Goal: Find specific page/section: Find specific page/section

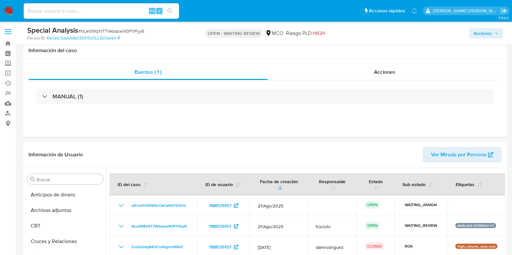
select select "10"
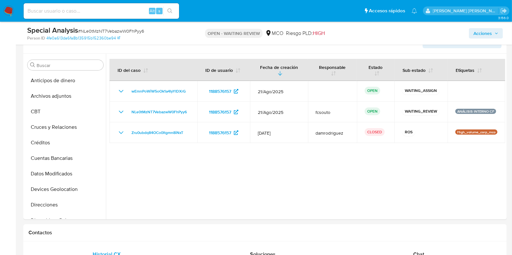
scroll to position [182, 0]
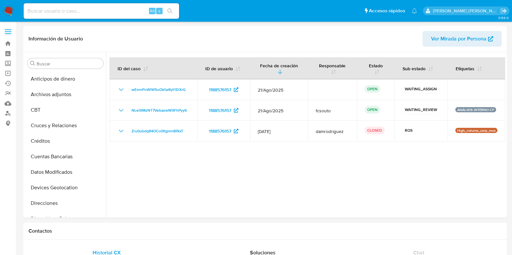
select select "10"
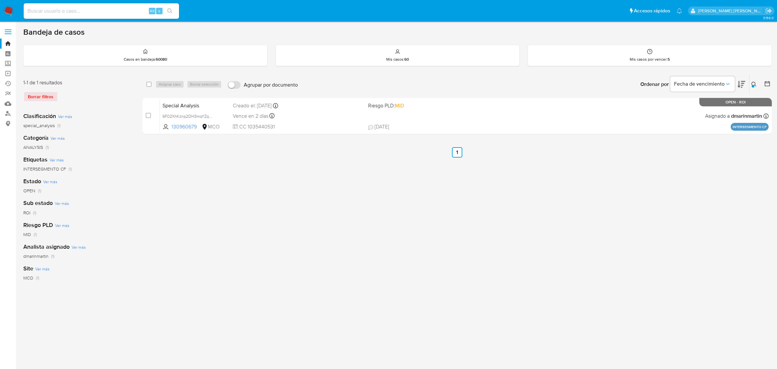
click at [90, 7] on input at bounding box center [101, 11] width 155 height 8
paste input "6F02XhKznp2OH3mqYZqCYsN2"
type input "6F02XhKznp2OH3mqYZqCYsN2"
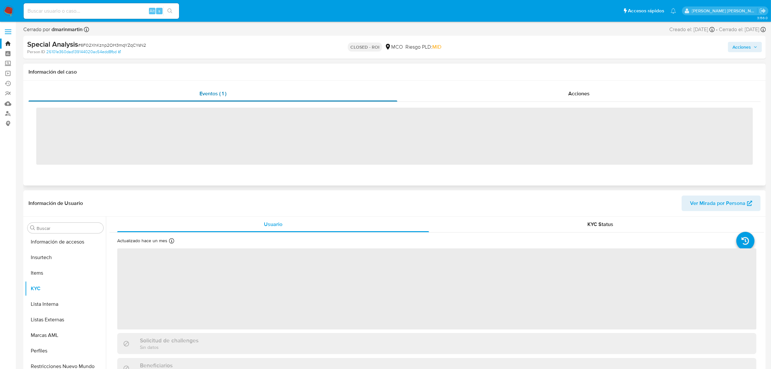
scroll to position [273, 0]
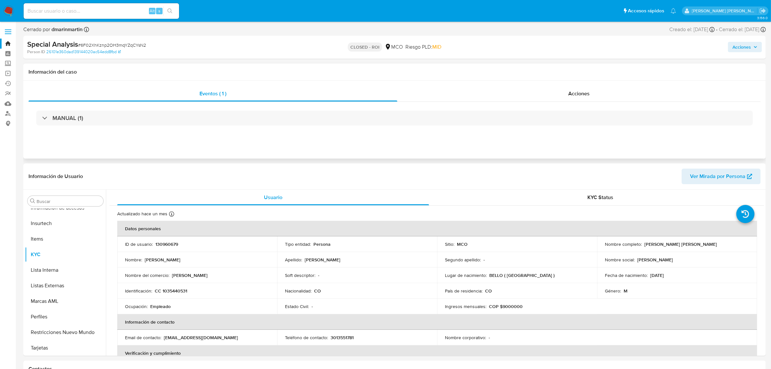
select select "10"
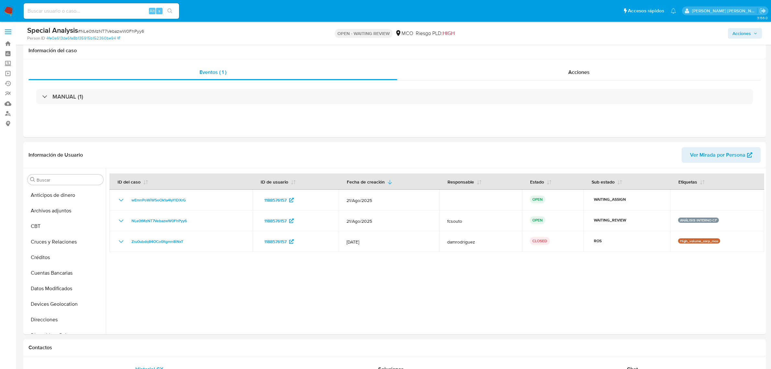
select select "10"
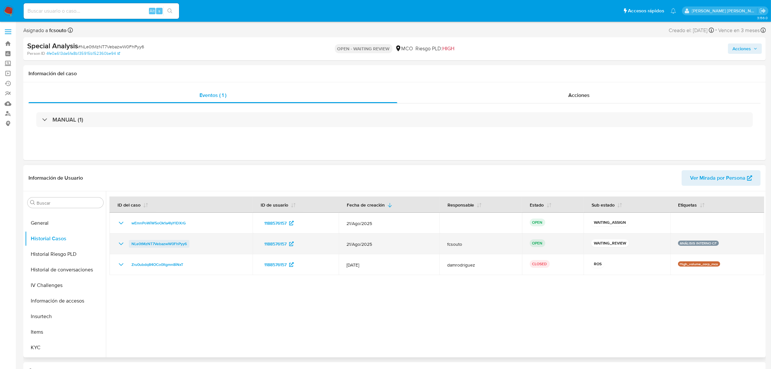
drag, startPoint x: 200, startPoint y: 244, endPoint x: 130, endPoint y: 245, distance: 70.3
click at [130, 245] on div "NLe0tMzNT7VebazwW0FhPyy6" at bounding box center [181, 244] width 128 height 8
click at [177, 244] on span "NLe0tMzNT7VebazwW0FhPyy6" at bounding box center [158, 244] width 55 height 8
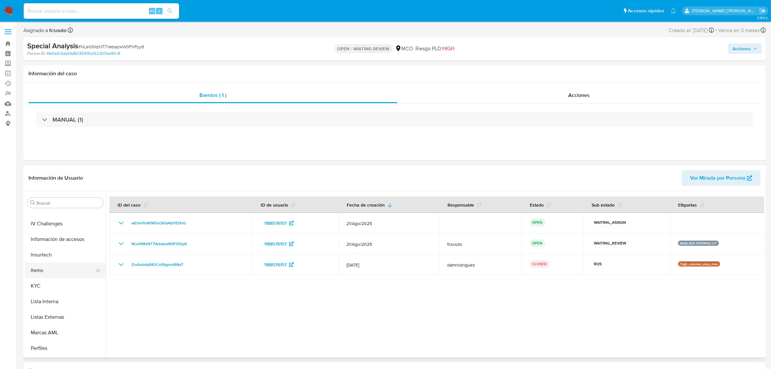
scroll to position [263, 0]
click at [50, 265] on button "KYC" at bounding box center [63, 266] width 76 height 16
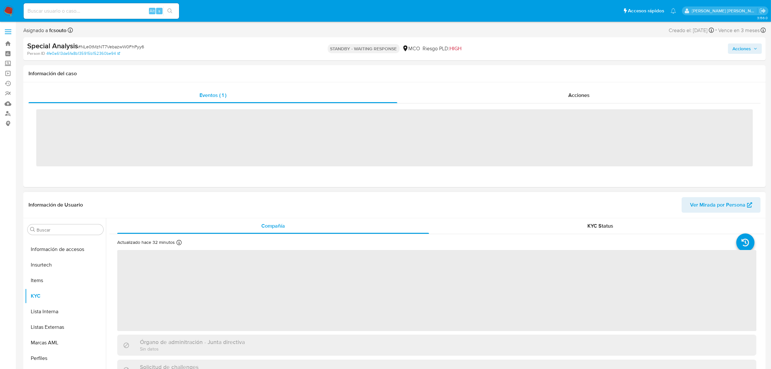
scroll to position [273, 0]
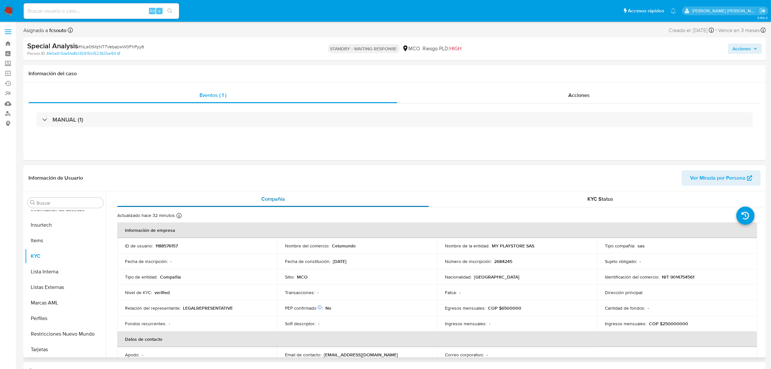
select select "10"
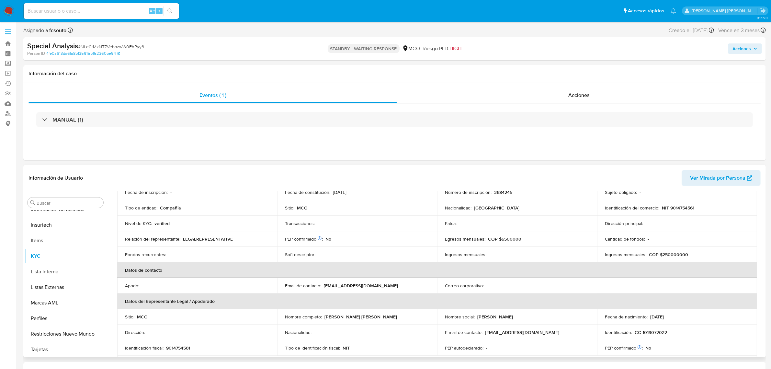
scroll to position [81, 0]
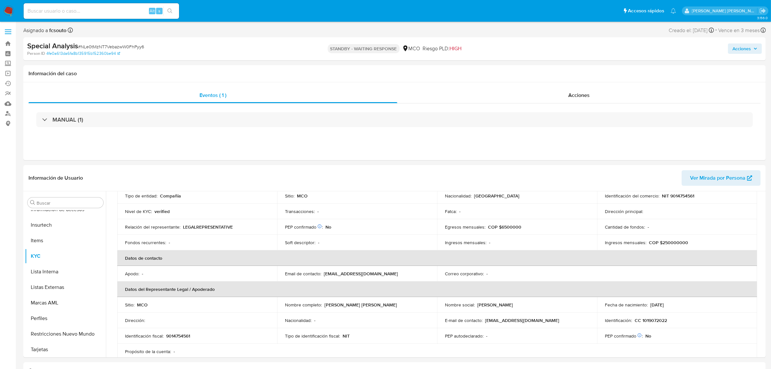
click at [114, 11] on input at bounding box center [101, 11] width 155 height 8
paste input "bbiL0uRgCLKAYHN2G83l8xQZ"
type input "bbiL0uRgCLKAYHN2G83l8xQZ"
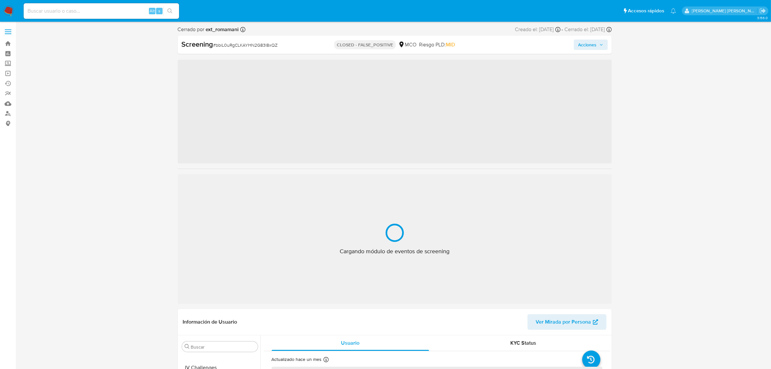
scroll to position [273, 0]
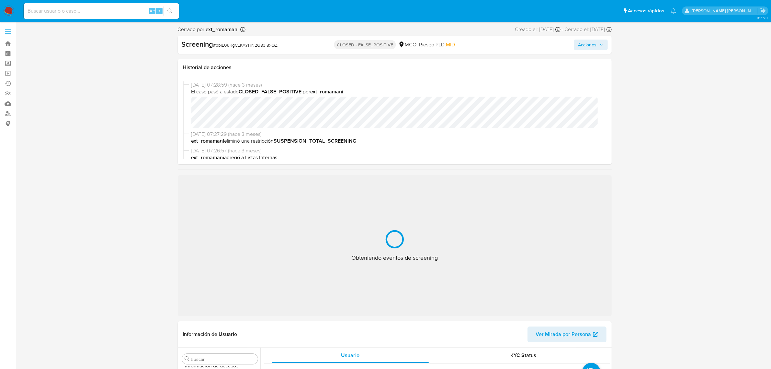
select select "10"
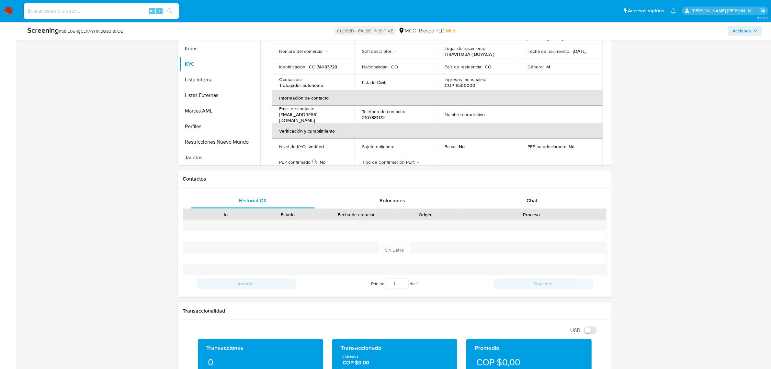
scroll to position [36, 0]
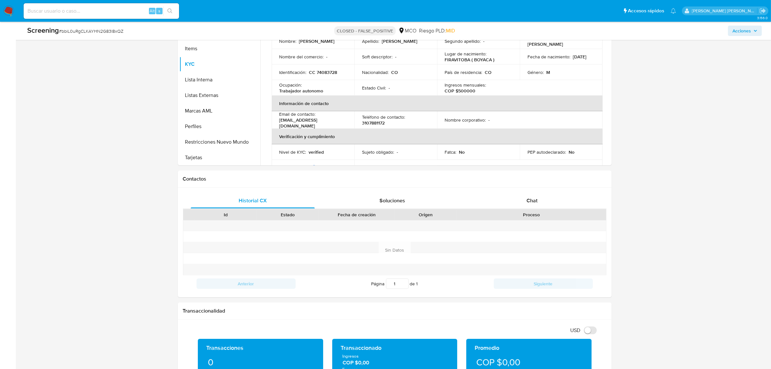
click at [134, 10] on input at bounding box center [101, 11] width 155 height 8
paste input "dRkddzxeeprkPl71PSN2lQh9"
type input "dRkddzxeeprkPl71PSN2lQh9"
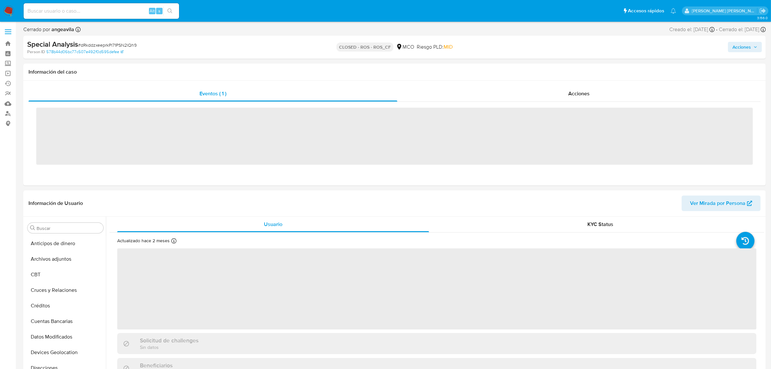
scroll to position [273, 0]
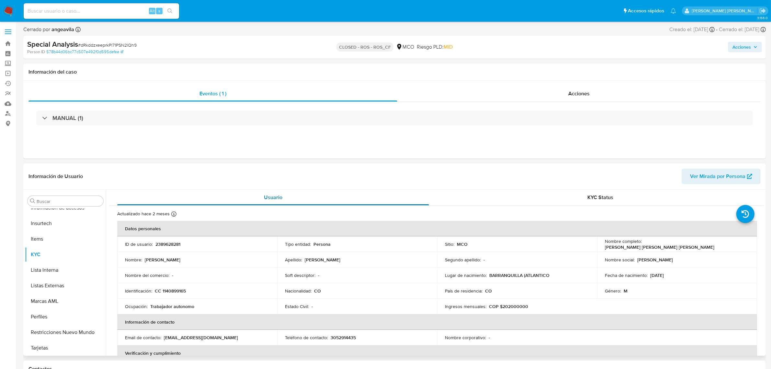
select select "10"
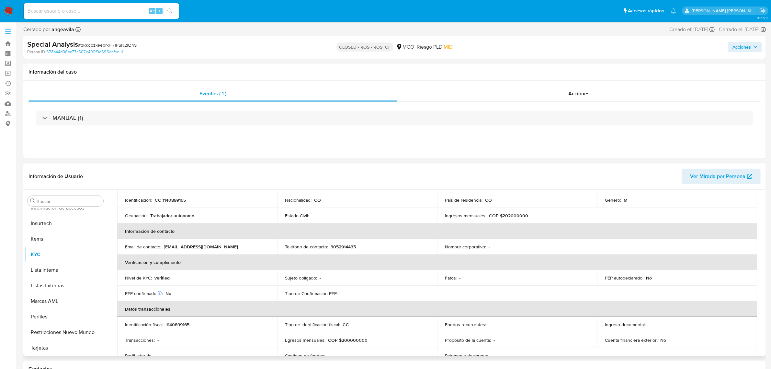
scroll to position [0, 0]
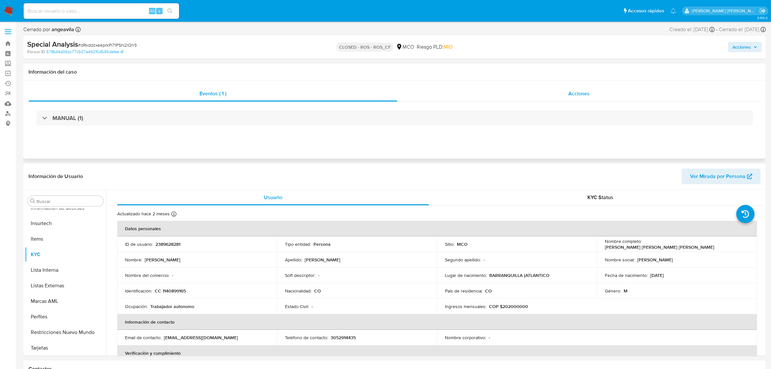
click at [581, 88] on div "Acciones" at bounding box center [578, 94] width 363 height 16
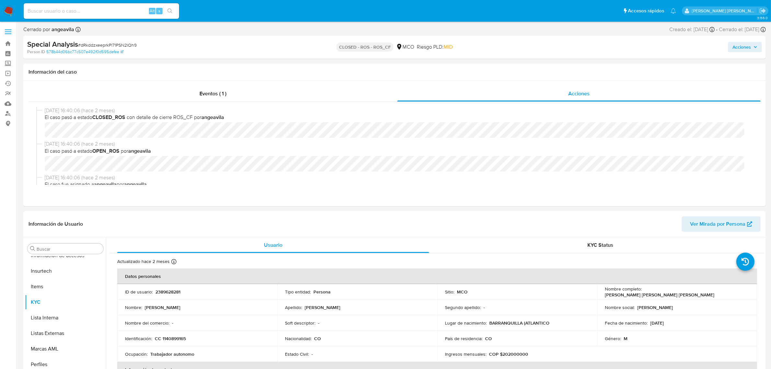
click at [112, 6] on div "Alt s" at bounding box center [101, 11] width 155 height 16
click at [113, 11] on input at bounding box center [101, 11] width 155 height 8
paste input "rK9kzghlOr7NzeFJl8Z0VME8"
type input "rK9kzghlOr7NzeFJl8Z0VME8"
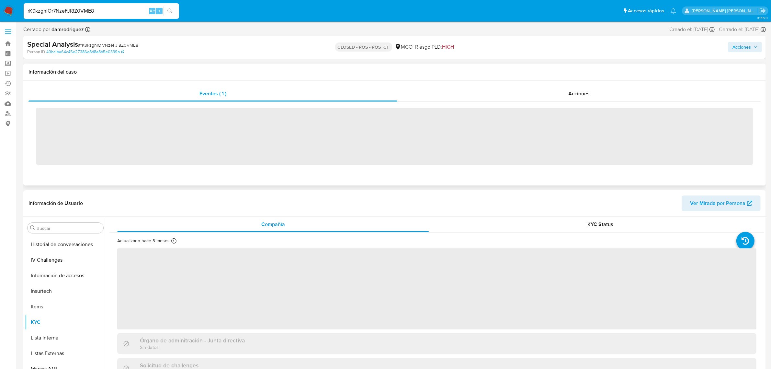
scroll to position [273, 0]
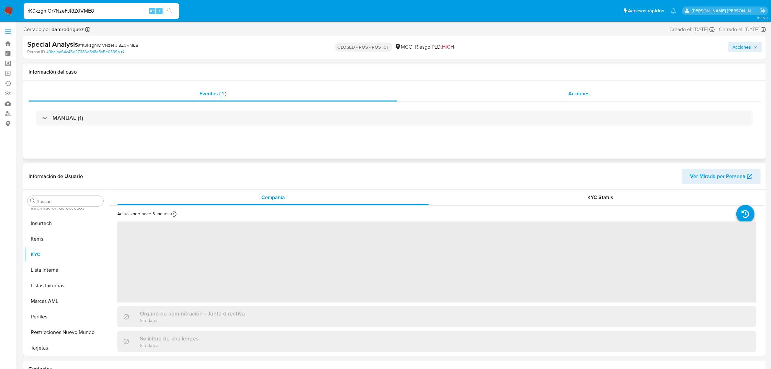
click at [573, 89] on div "Acciones" at bounding box center [578, 94] width 363 height 16
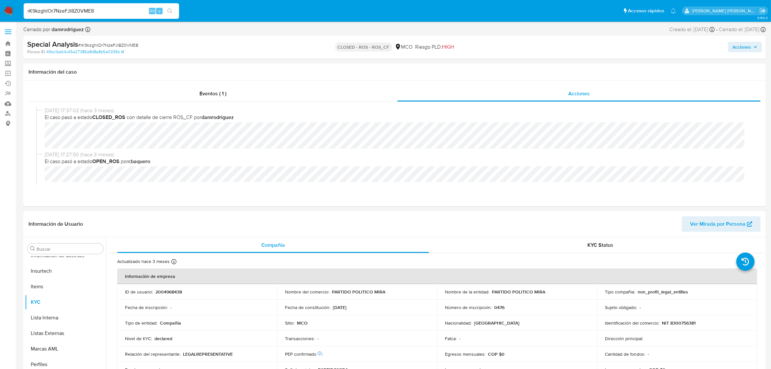
select select "10"
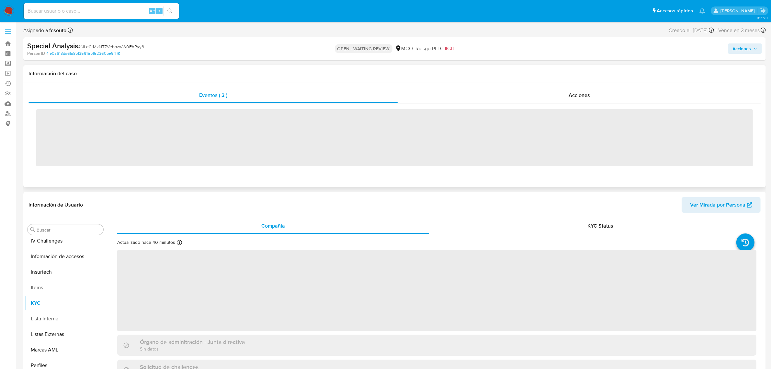
scroll to position [273, 0]
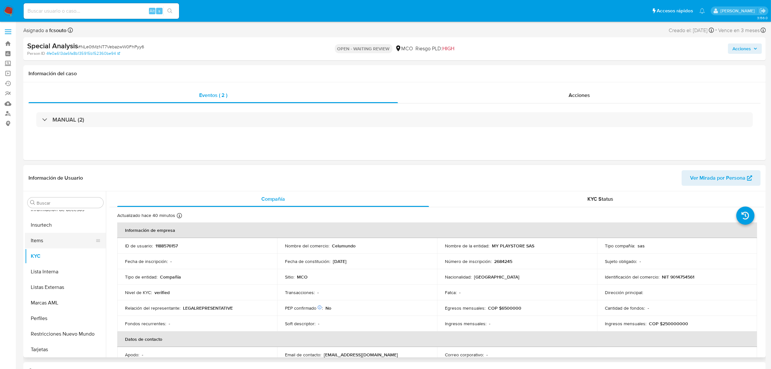
select select "10"
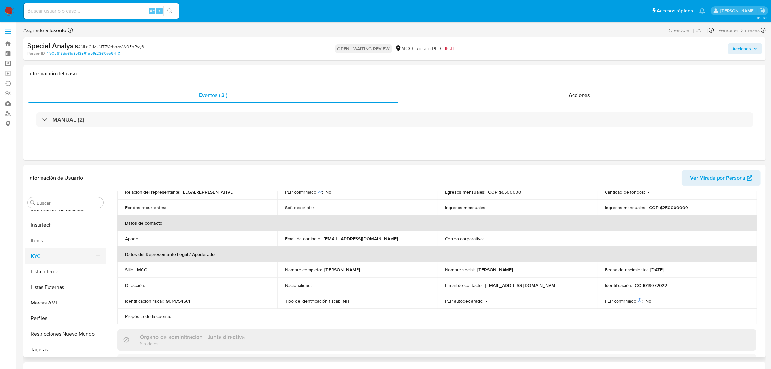
scroll to position [121, 0]
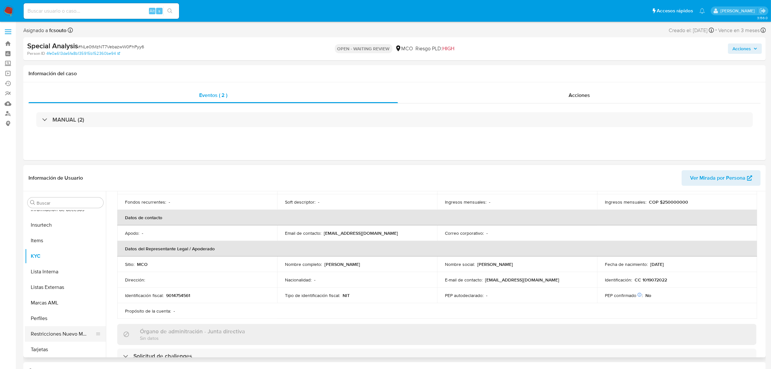
click at [54, 332] on button "Restricciones Nuevo Mundo" at bounding box center [63, 334] width 76 height 16
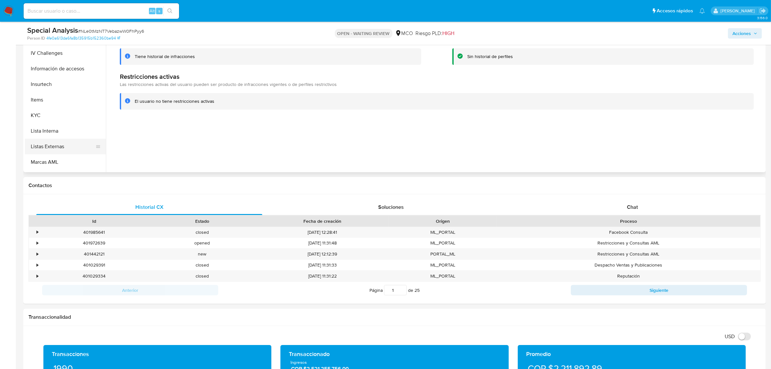
scroll to position [243, 0]
click at [54, 100] on button "KYC" at bounding box center [63, 101] width 76 height 16
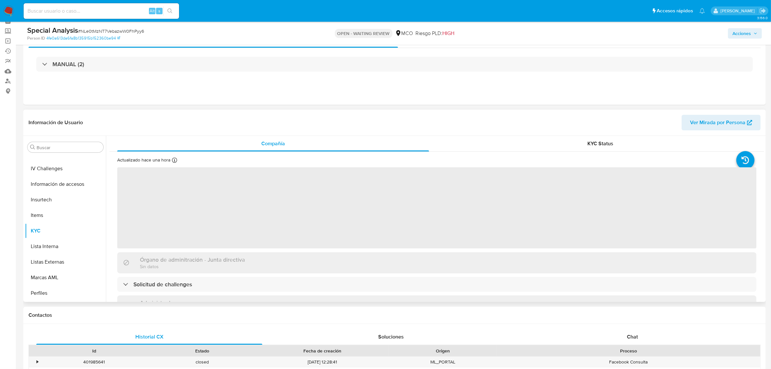
scroll to position [0, 0]
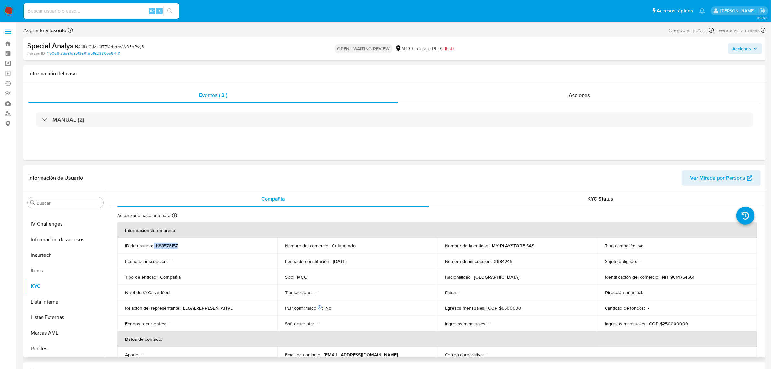
drag, startPoint x: 185, startPoint y: 247, endPoint x: 154, endPoint y: 246, distance: 31.1
click at [154, 246] on div "ID de usuario : 1188576157" at bounding box center [197, 246] width 144 height 6
copy div "1188576157"
